Goal: Task Accomplishment & Management: Complete application form

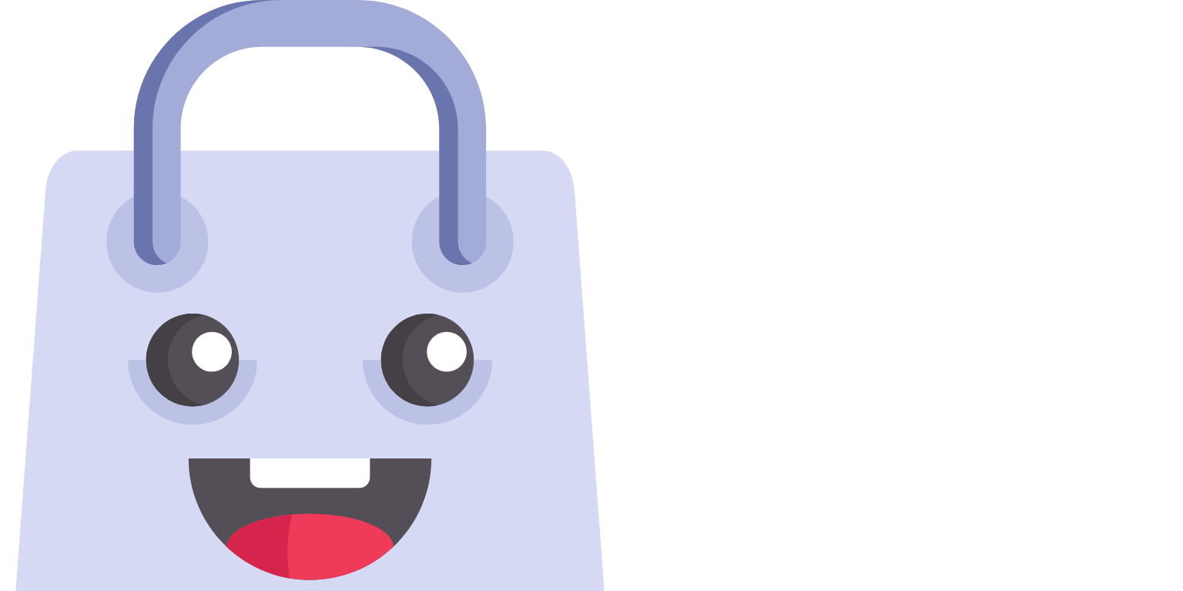
drag, startPoint x: 105, startPoint y: 0, endPoint x: 516, endPoint y: 99, distance: 423.2
click at [516, 99] on div at bounding box center [591, 351] width 1183 height 703
